Goal: Task Accomplishment & Management: Use online tool/utility

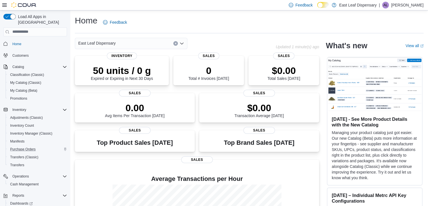
scroll to position [11, 0]
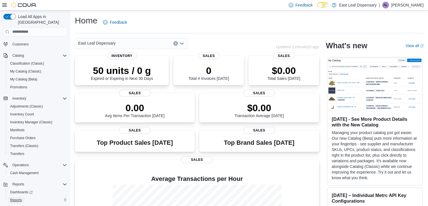
click at [21, 197] on span "Reports" at bounding box center [16, 199] width 12 height 5
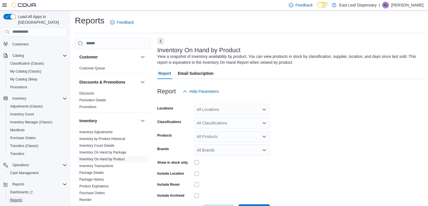
scroll to position [19, 0]
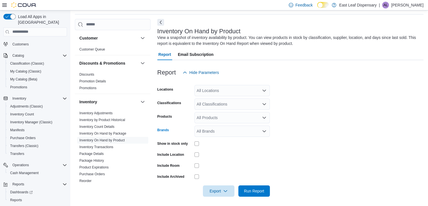
click at [230, 132] on div "All Brands" at bounding box center [232, 130] width 75 height 11
type input "***"
click at [227, 144] on button "Jetpacks" at bounding box center [232, 140] width 75 height 8
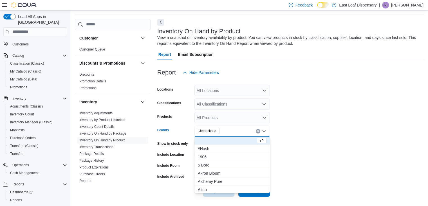
click at [302, 166] on form "Locations All Locations Classifications All Classifications Products All Produc…" at bounding box center [290, 137] width 266 height 118
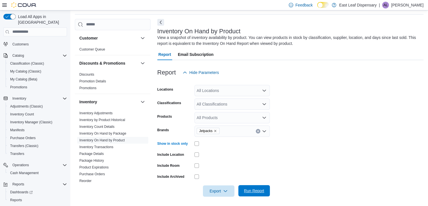
click at [252, 190] on span "Run Report" at bounding box center [254, 190] width 20 height 6
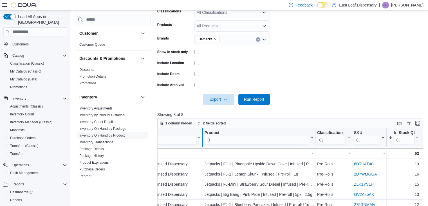
scroll to position [88, 0]
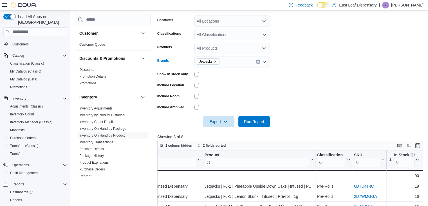
click at [214, 61] on icon "Remove Jetpacks from selection in this group" at bounding box center [215, 61] width 3 height 3
type input "*"
type input "****"
click at [233, 70] on span "Terpene Alchemy" at bounding box center [232, 71] width 69 height 6
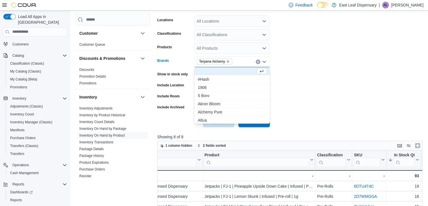
click at [283, 101] on form "Locations All Locations Classifications All Classifications Products All Produc…" at bounding box center [291, 68] width 268 height 118
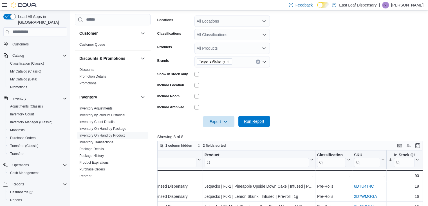
click at [264, 119] on span "Run Report" at bounding box center [254, 120] width 25 height 11
